Goal: Communication & Community: Participate in discussion

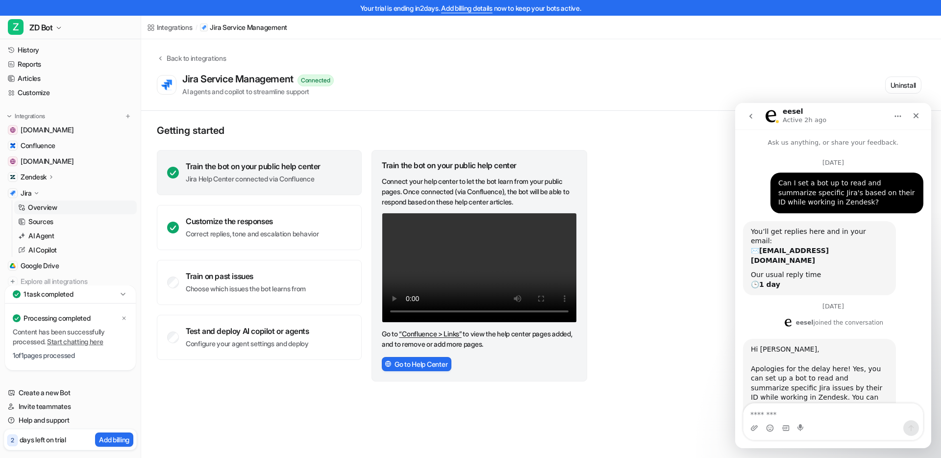
scroll to position [150, 0]
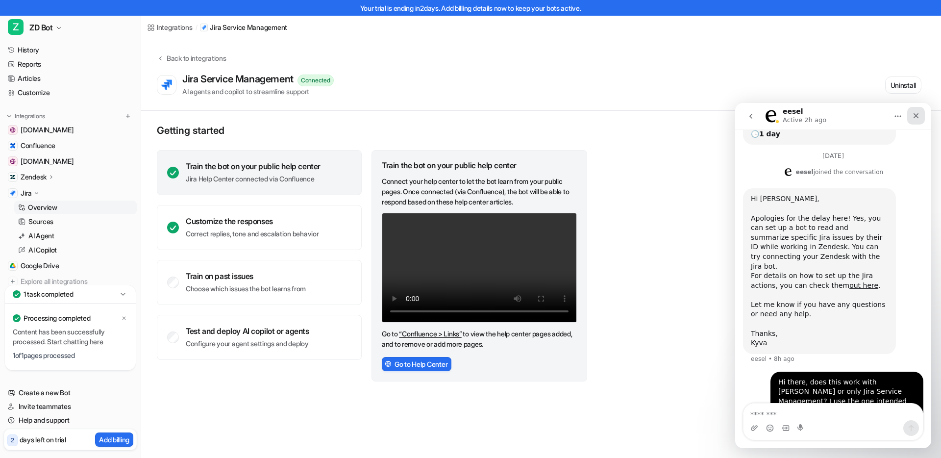
click at [911, 112] on div "Close" at bounding box center [916, 116] width 18 height 18
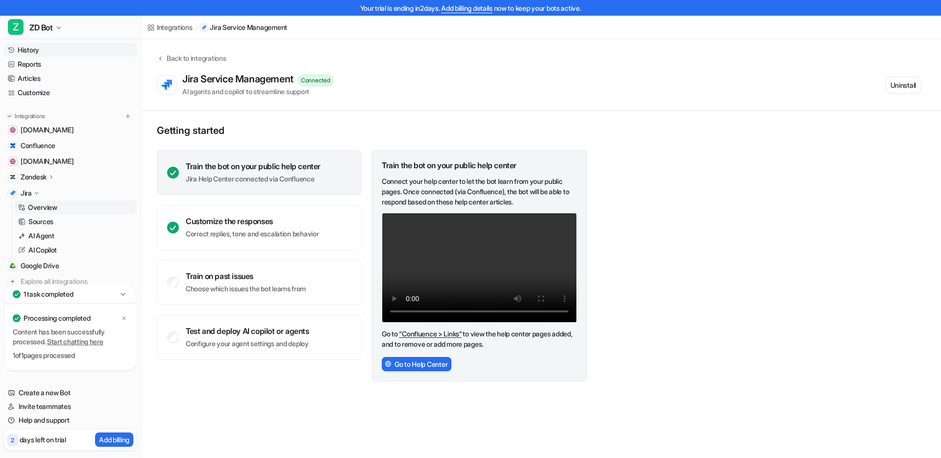
click at [33, 45] on link "History" at bounding box center [70, 50] width 133 height 14
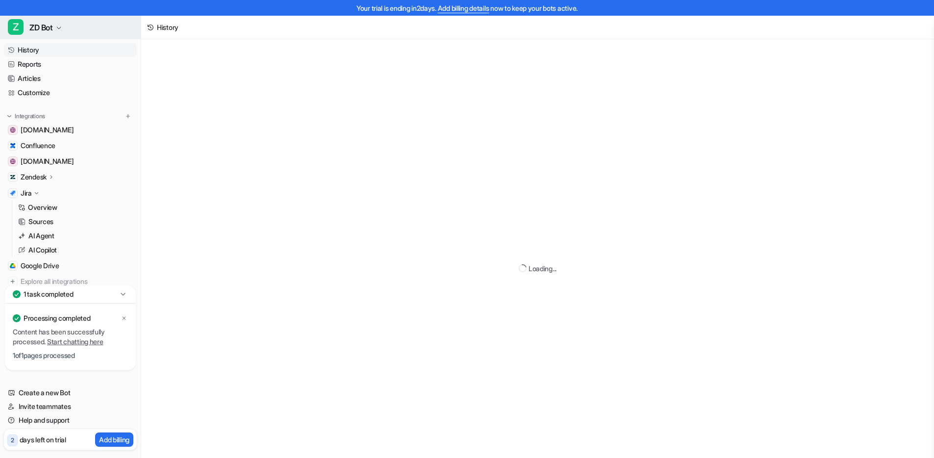
click at [42, 29] on span "ZD Bot" at bounding box center [41, 28] width 24 height 14
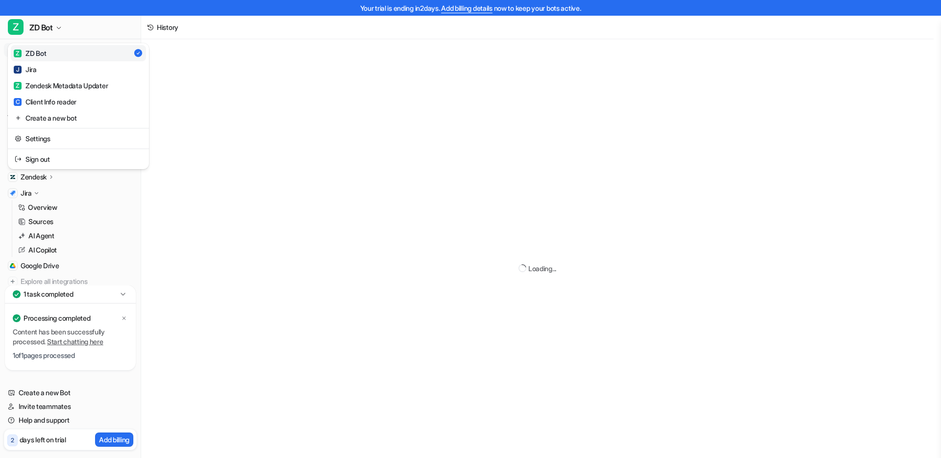
click at [259, 94] on div "Your trial is ending [DATE]. Add billing details now to keep your bots active. …" at bounding box center [467, 229] width 934 height 458
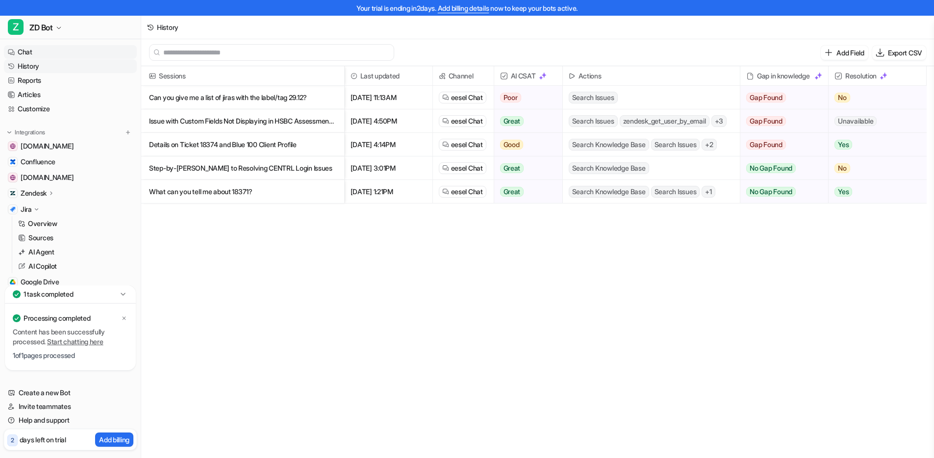
click at [37, 51] on link "Chat" at bounding box center [70, 52] width 133 height 14
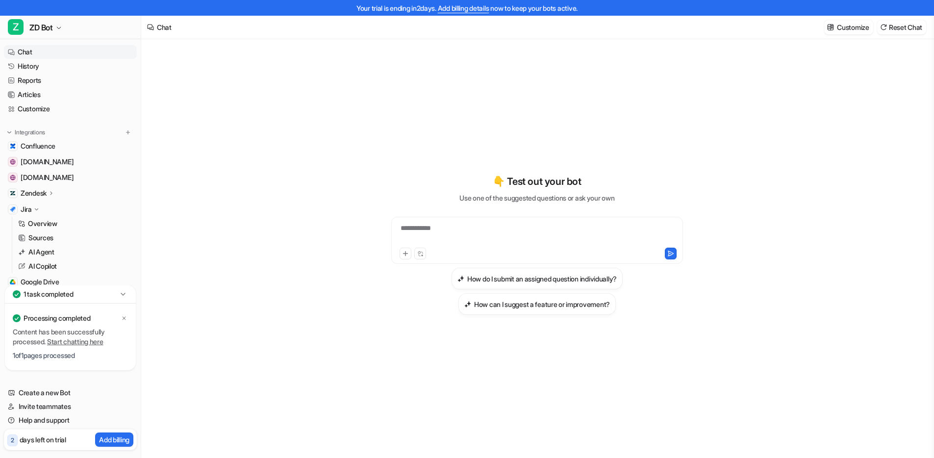
click at [492, 223] on div "**********" at bounding box center [537, 234] width 287 height 23
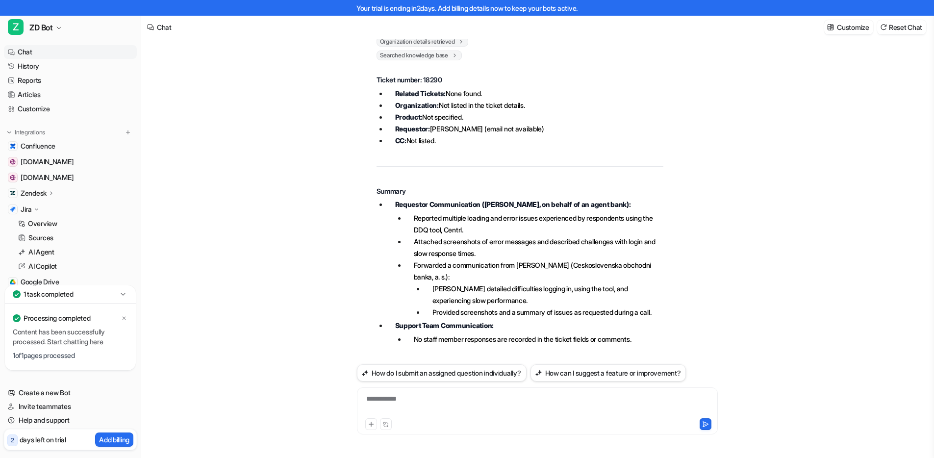
scroll to position [44, 0]
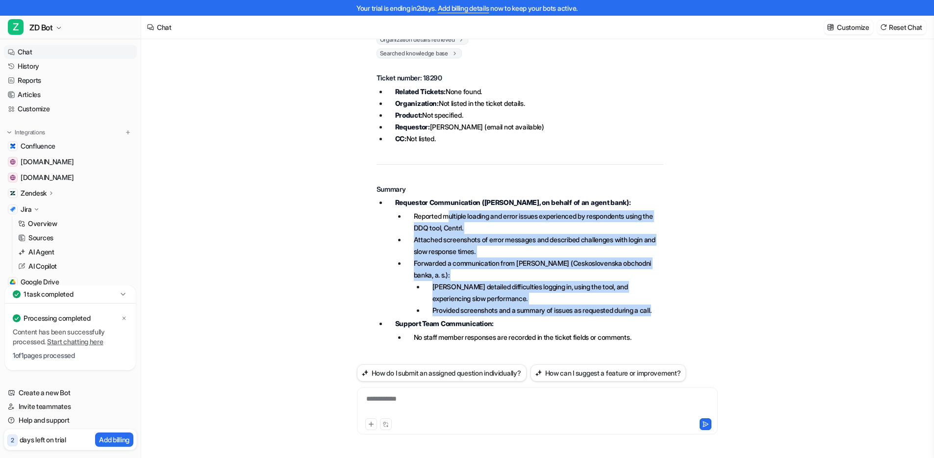
drag, startPoint x: 448, startPoint y: 214, endPoint x: 554, endPoint y: 317, distance: 147.7
click at [554, 316] on ul "Reported multiple loading and error issues experienced by respondents using the…" at bounding box center [529, 263] width 268 height 106
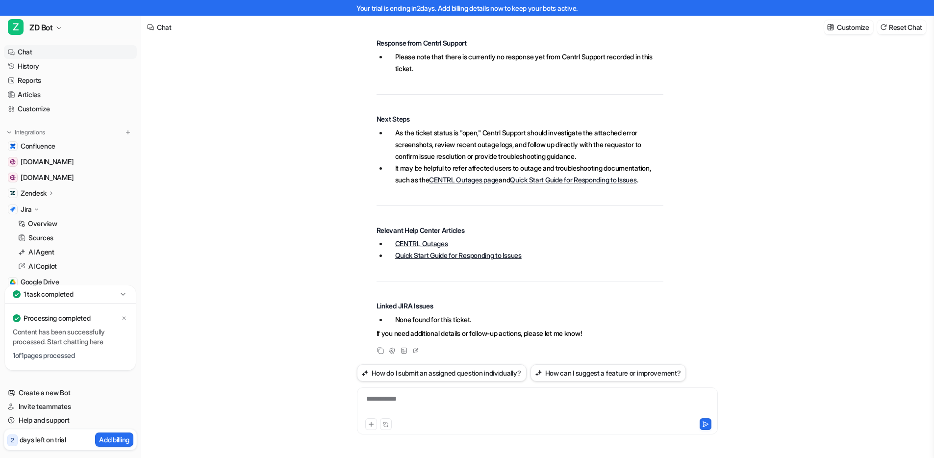
scroll to position [419, 0]
